Goal: Transaction & Acquisition: Subscribe to service/newsletter

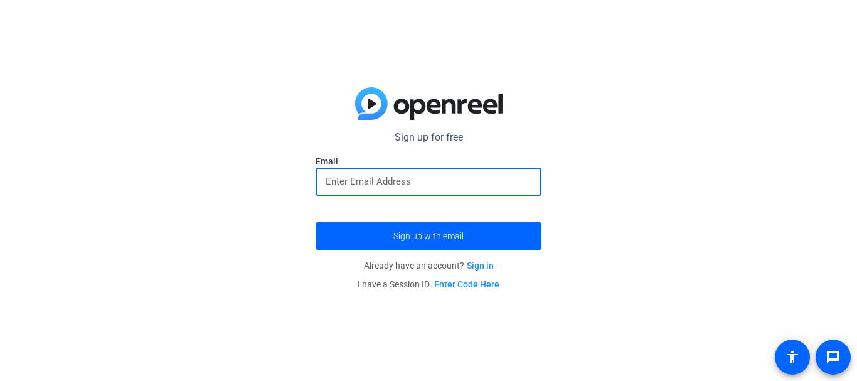
click at [458, 186] on input "email" at bounding box center [429, 181] width 206 height 15
type input "[EMAIL_ADDRESS][DOMAIN_NAME]"
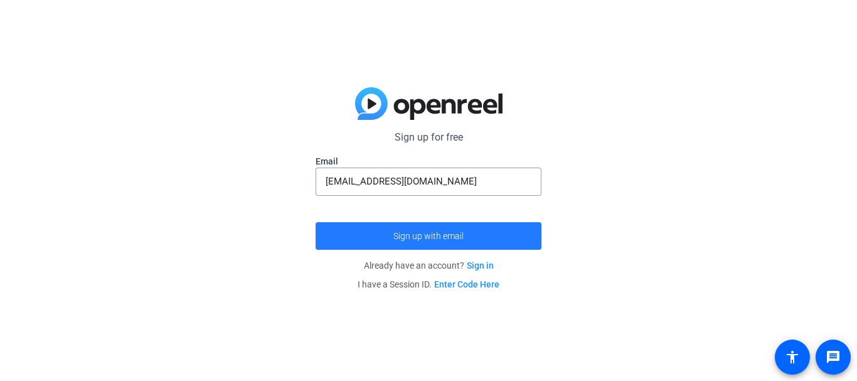
click at [460, 236] on span "Sign up with email" at bounding box center [428, 236] width 70 height 0
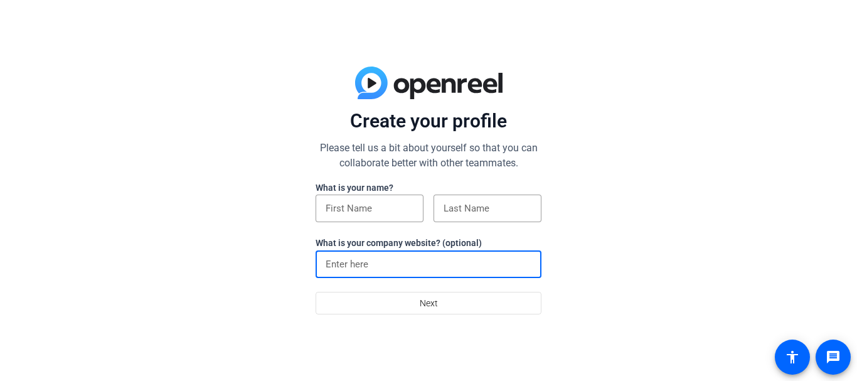
click at [384, 260] on input at bounding box center [429, 264] width 206 height 15
type input "trgators.org"
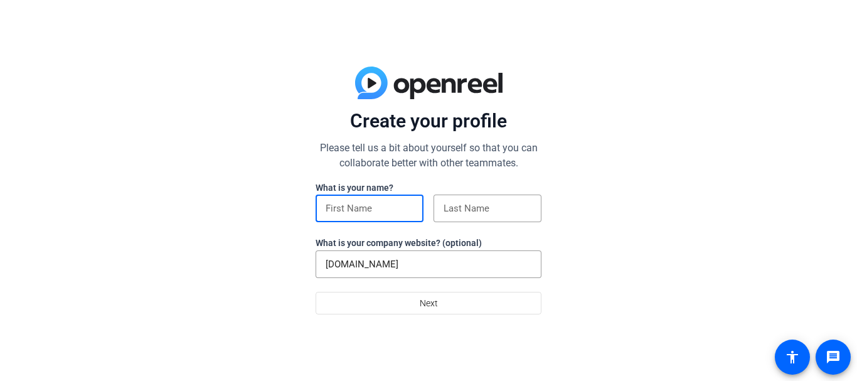
click at [393, 206] on input at bounding box center [370, 208] width 88 height 15
type input "Jaime"
type input "Blamey"
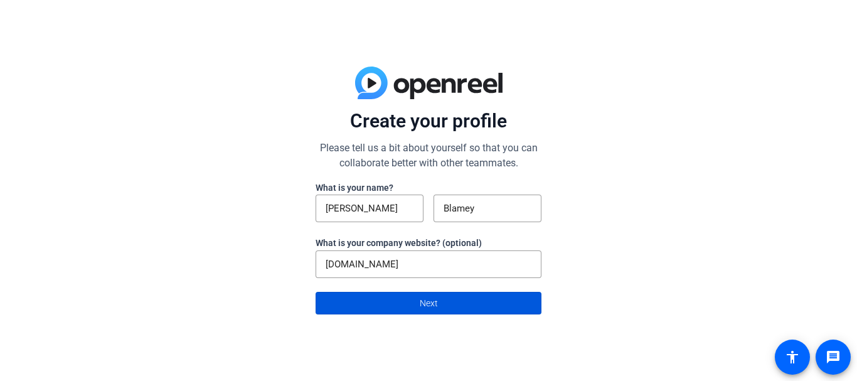
click at [476, 304] on span at bounding box center [428, 303] width 225 height 30
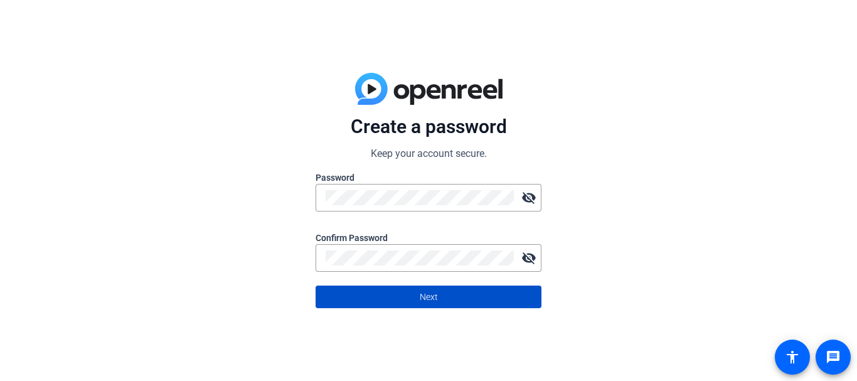
click at [504, 300] on span at bounding box center [428, 297] width 225 height 30
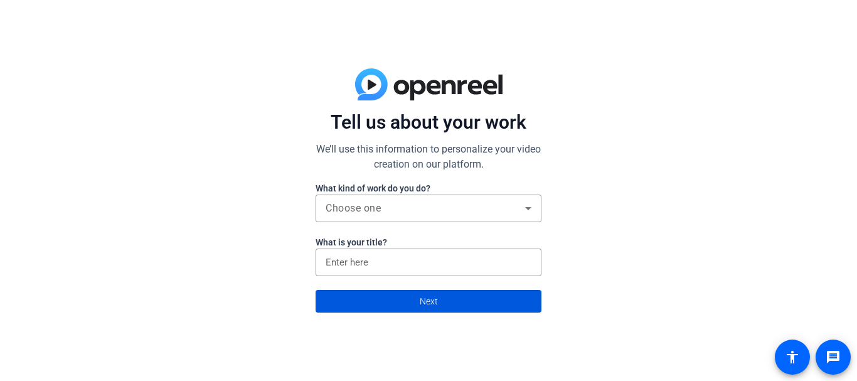
click at [527, 295] on span at bounding box center [428, 301] width 225 height 30
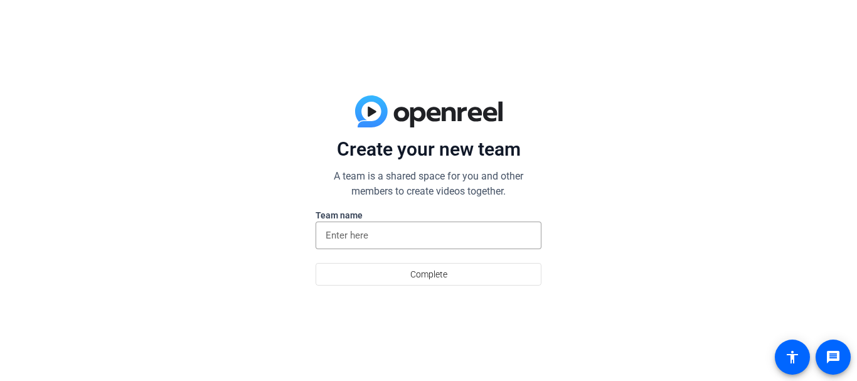
click at [485, 313] on div "Create your new team A team is a shared space for you and other members to crea…" at bounding box center [428, 190] width 857 height 381
